Goal: Task Accomplishment & Management: Manage account settings

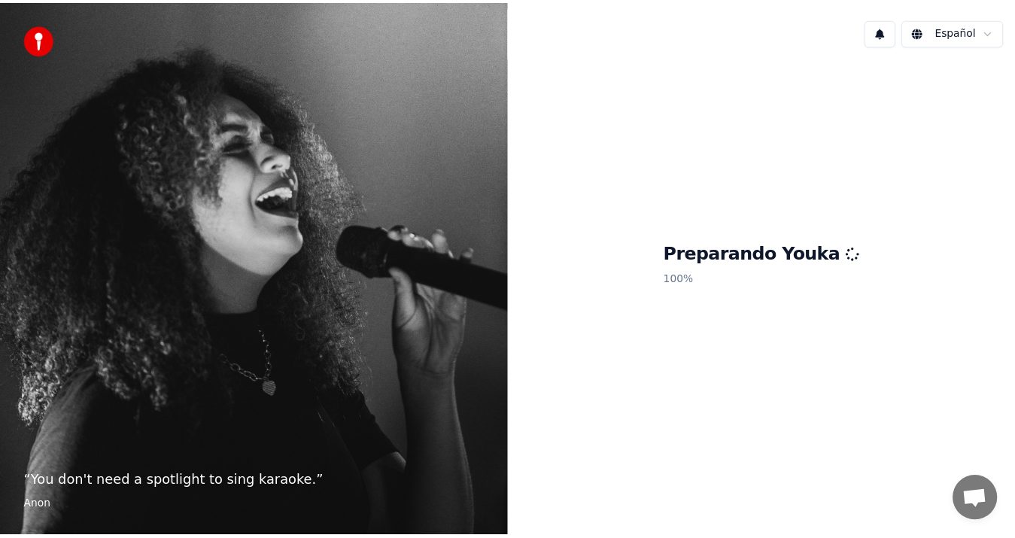
scroll to position [622, 0]
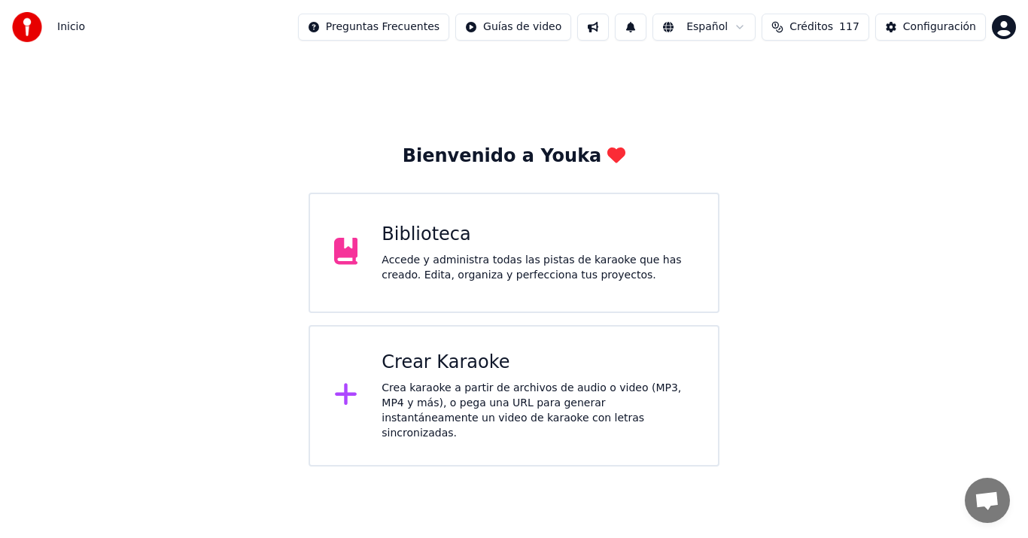
click at [525, 268] on div "Accede y administra todas las pistas de karaoke que has creado. Edita, organiza…" at bounding box center [538, 268] width 312 height 30
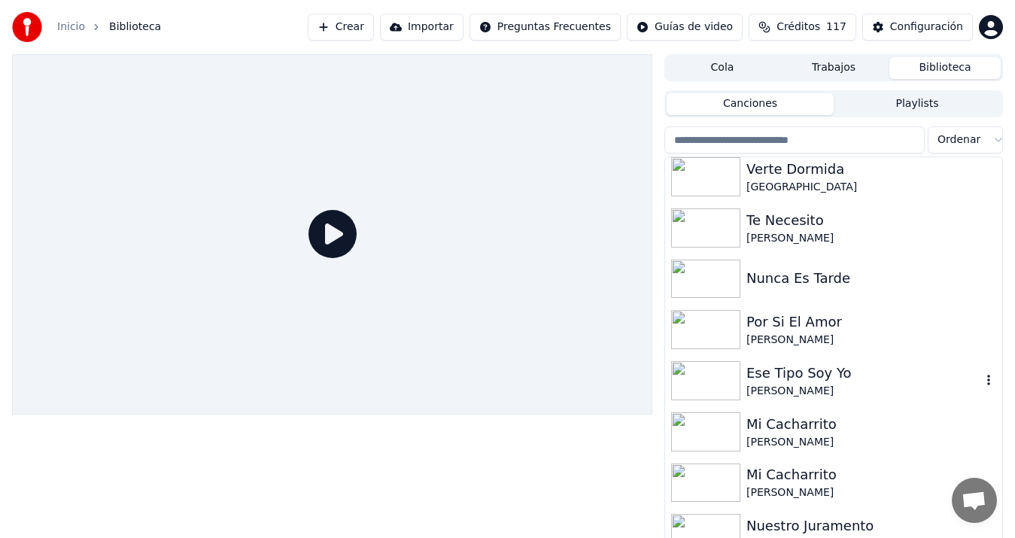
scroll to position [22, 0]
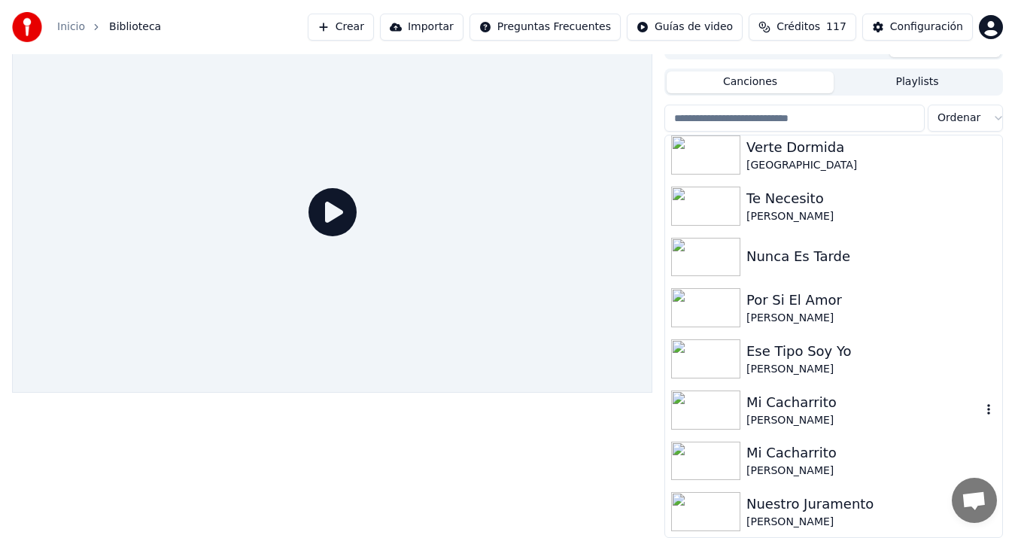
click at [777, 420] on div "[PERSON_NAME]" at bounding box center [863, 420] width 235 height 15
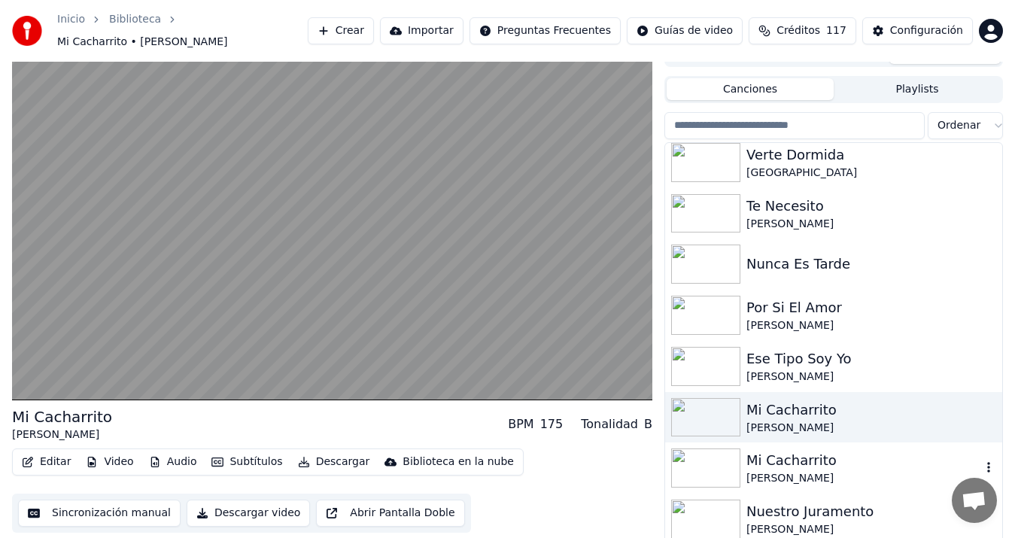
click at [700, 460] on img at bounding box center [705, 467] width 69 height 39
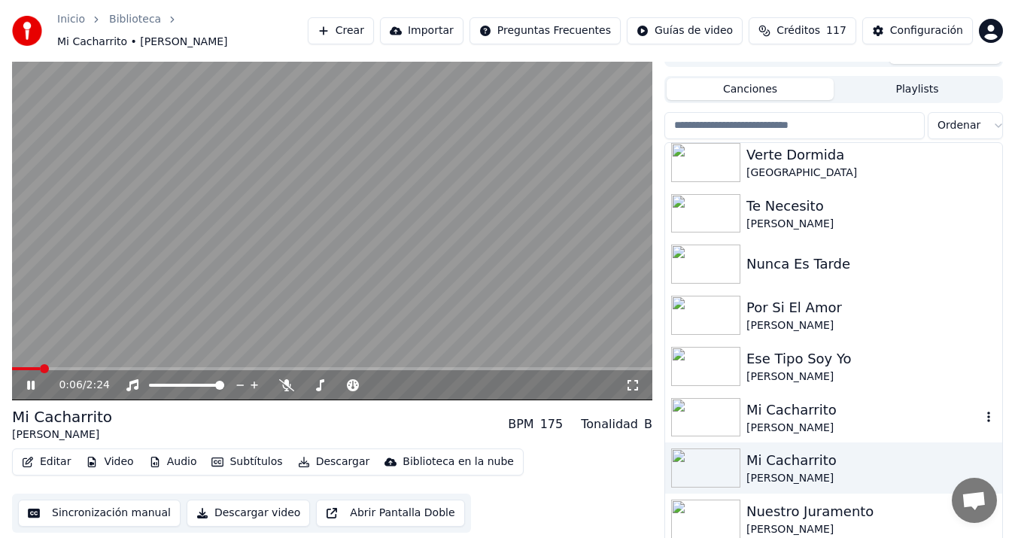
click at [695, 403] on img at bounding box center [705, 417] width 69 height 39
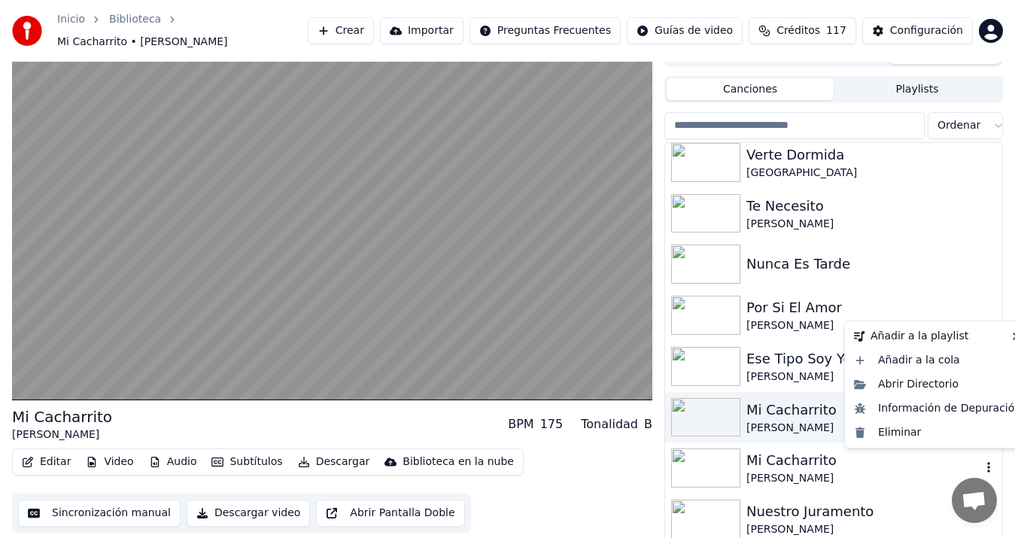
click at [987, 463] on icon "button" at bounding box center [988, 468] width 3 height 11
click at [915, 430] on div "Eliminar" at bounding box center [937, 433] width 179 height 24
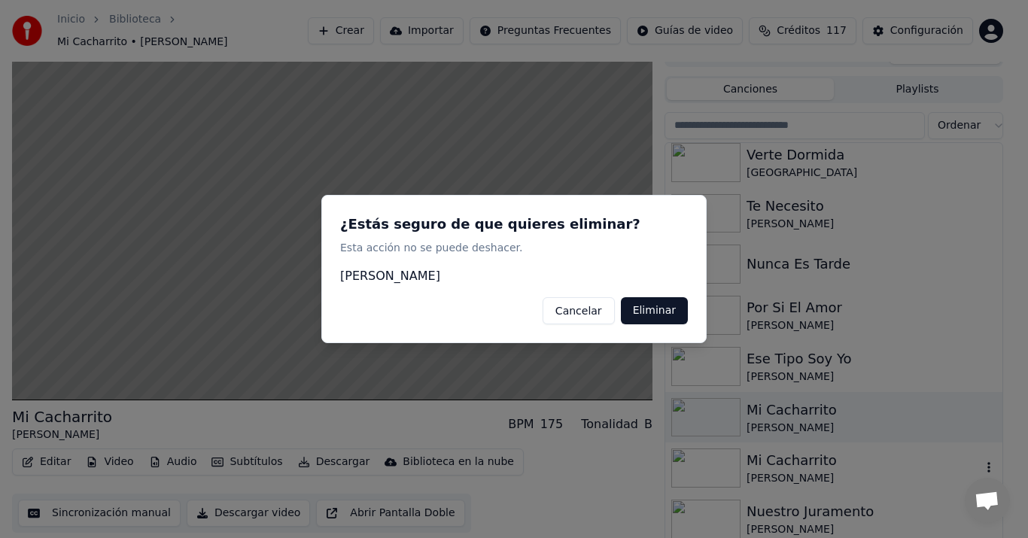
click at [662, 315] on button "Eliminar" at bounding box center [654, 310] width 67 height 27
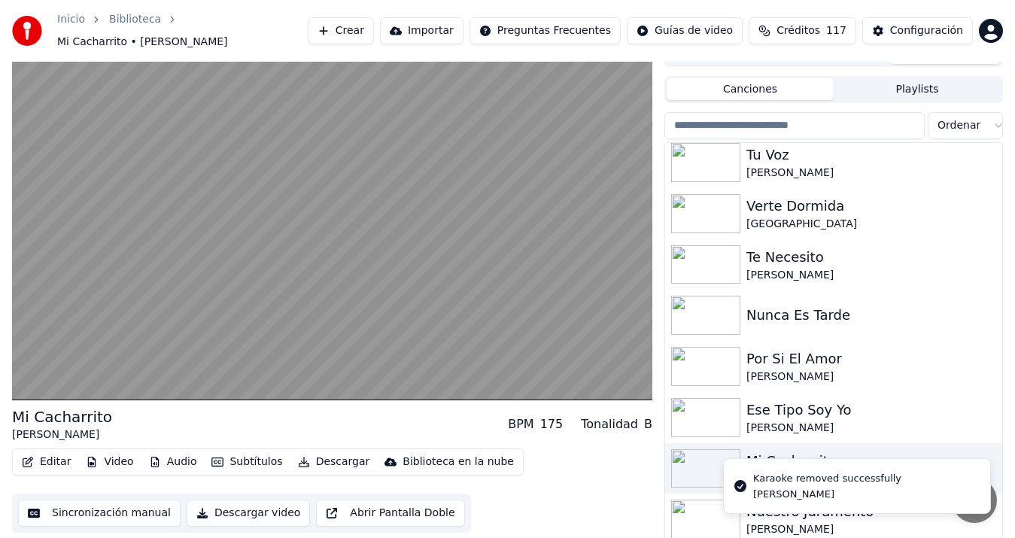
scroll to position [568, 0]
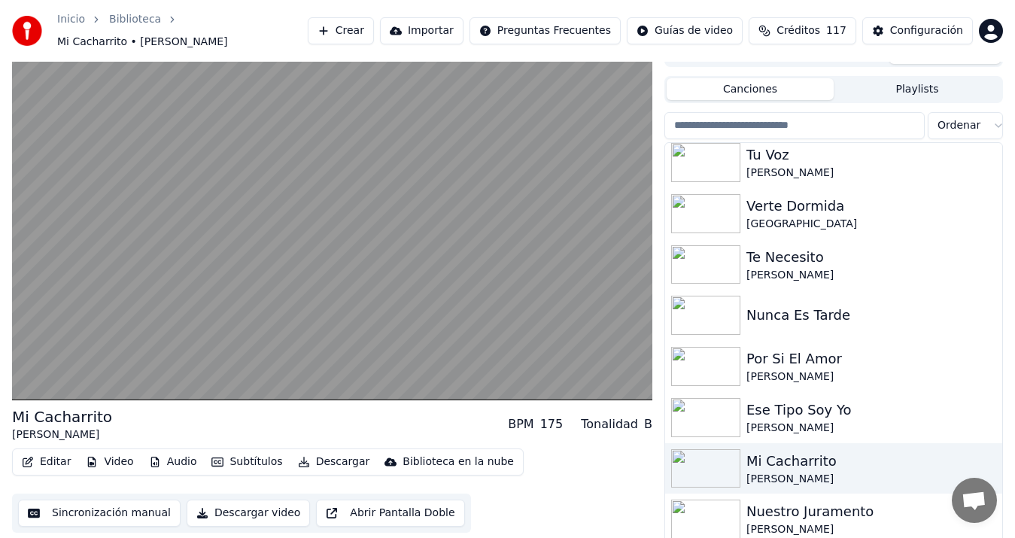
click at [662, 208] on div "Mi Cacharrito [PERSON_NAME] BPM 175 Tonalidad B Editar Video Audio Subtítulos D…" at bounding box center [507, 293] width 1015 height 506
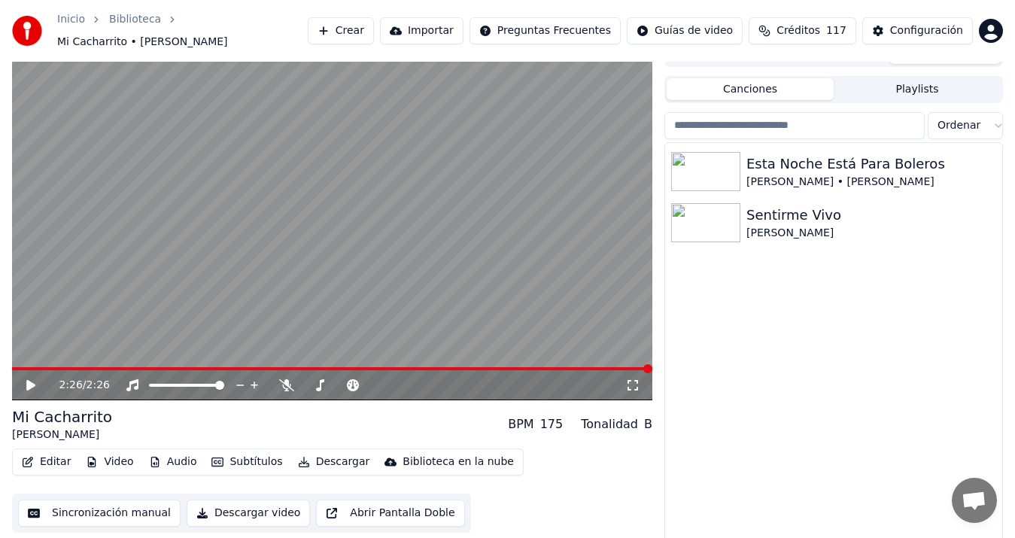
scroll to position [0, 0]
